Goal: Check status: Check status

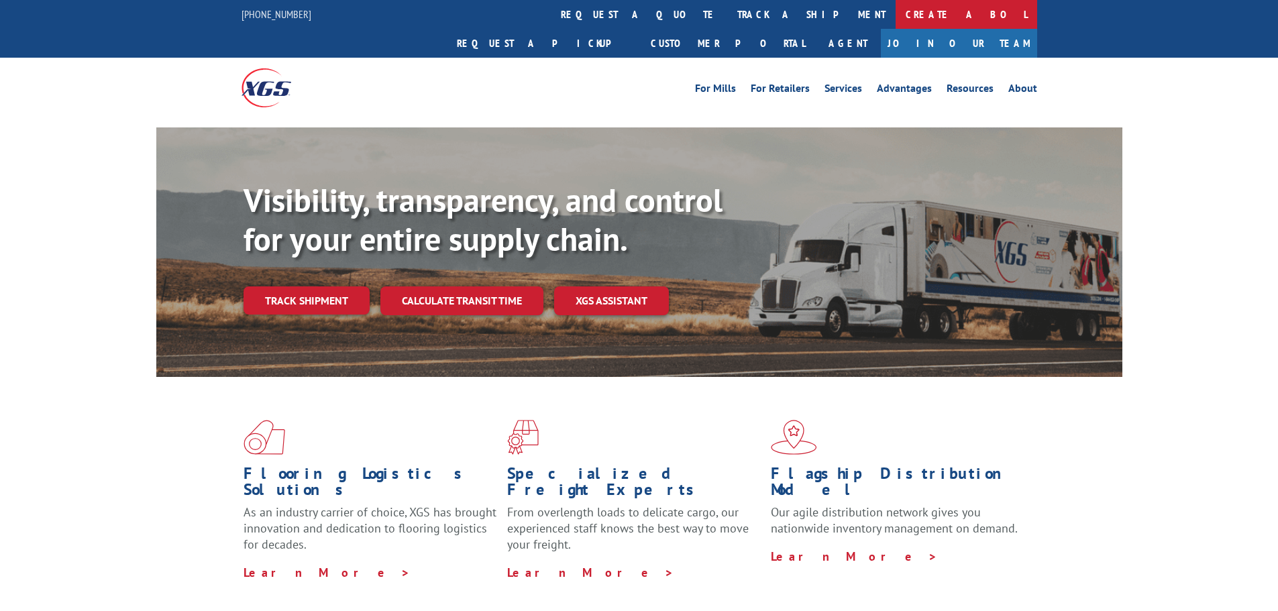
click at [896, 11] on link "Create a BOL" at bounding box center [967, 14] width 142 height 29
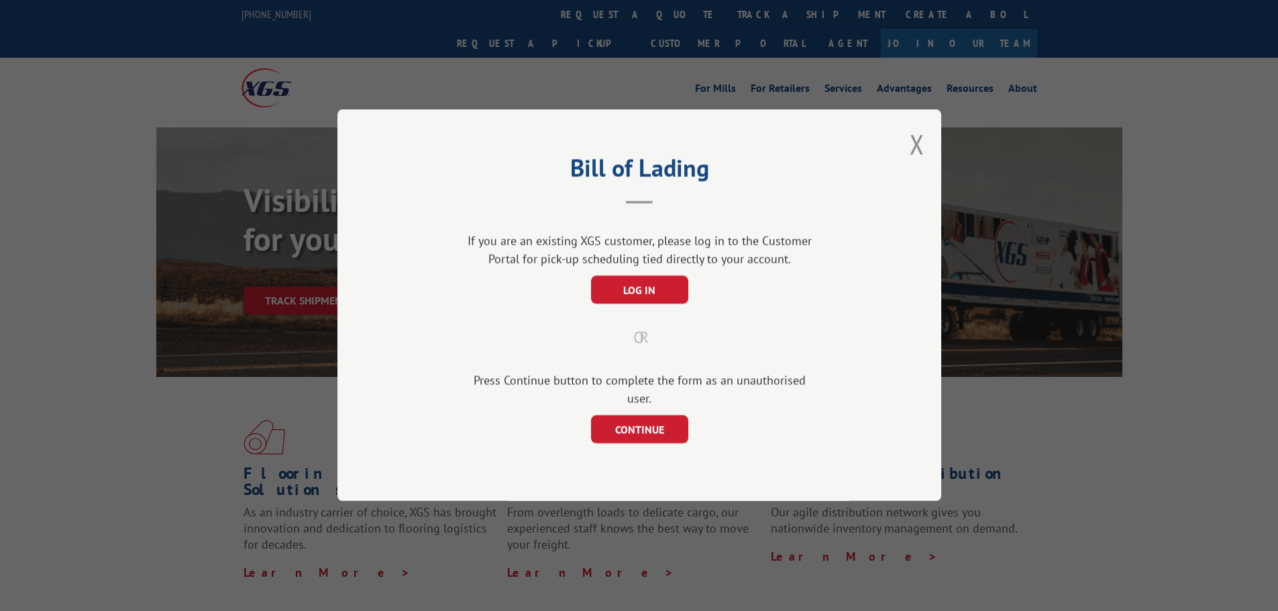
click at [909, 152] on div "Bill of Lading If you are an existing XGS customer, please log in to the Custom…" at bounding box center [640, 305] width 604 height 392
click at [921, 159] on button "Close modal" at bounding box center [917, 144] width 15 height 36
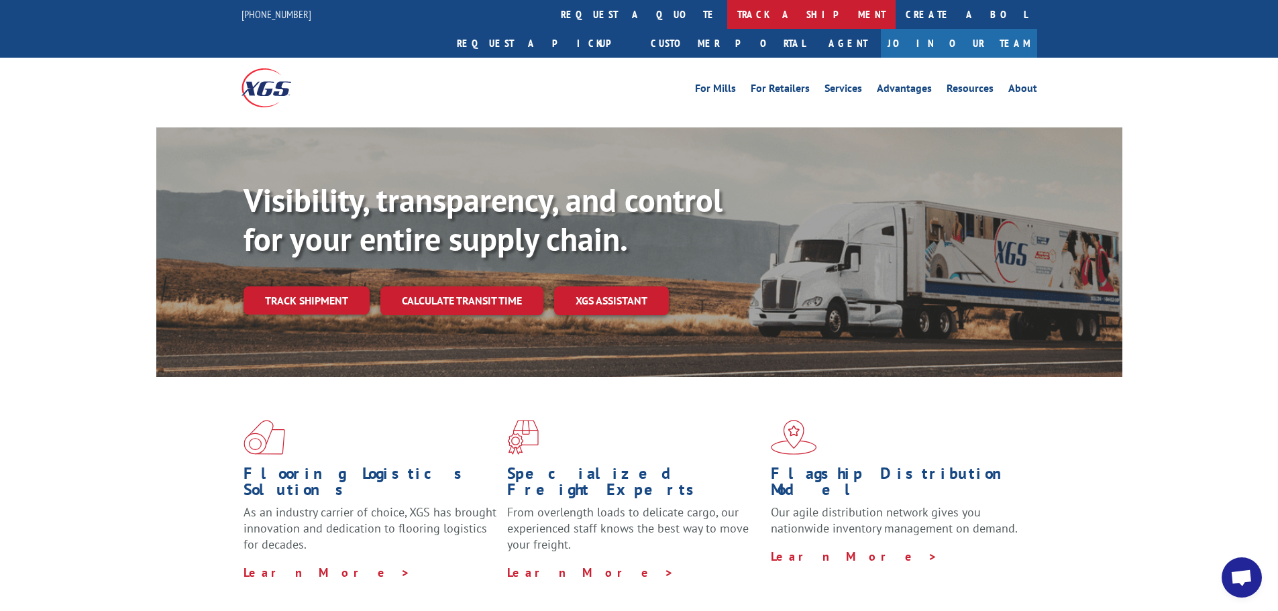
click at [727, 16] on link "track a shipment" at bounding box center [811, 14] width 168 height 29
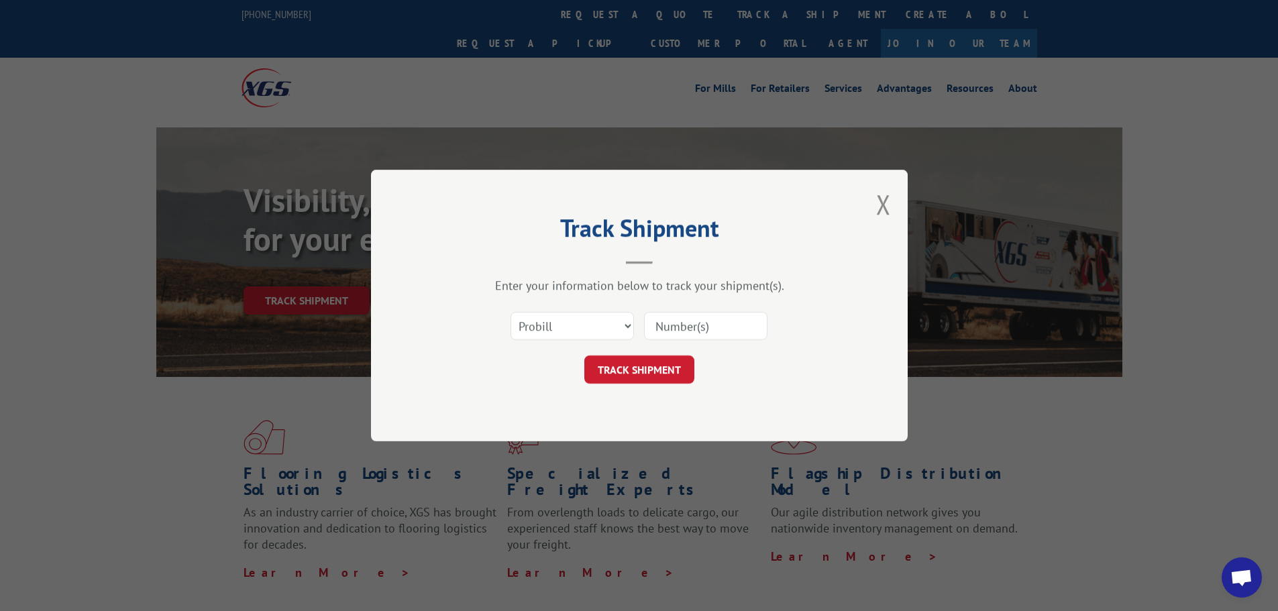
click at [699, 325] on input at bounding box center [705, 326] width 123 height 28
paste input "15476967"
type input "15476967"
click at [654, 368] on button "TRACK SHIPMENT" at bounding box center [639, 370] width 110 height 28
